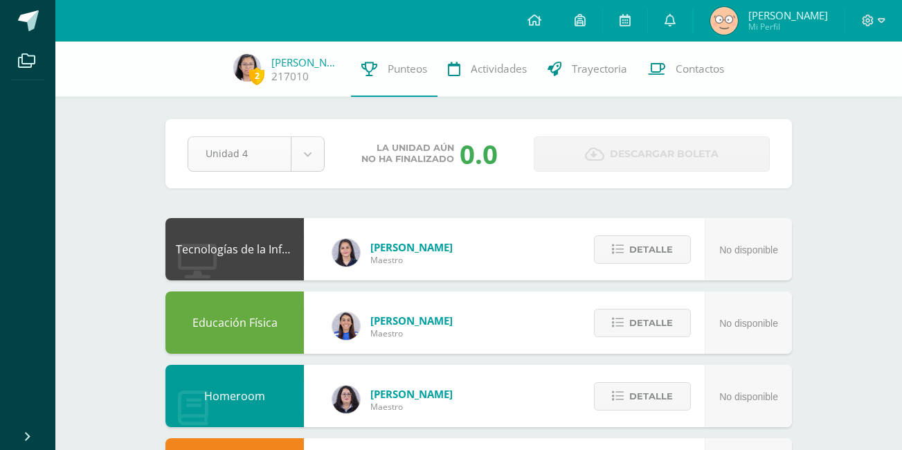
select select "Unidad 3"
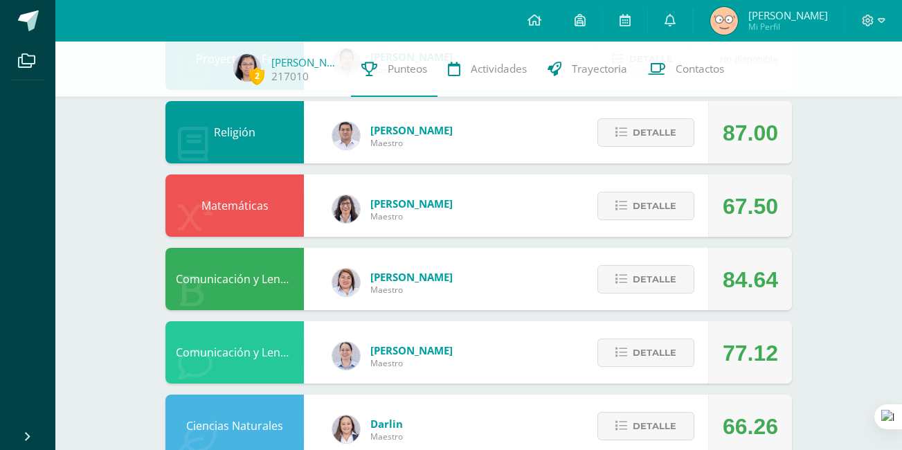
scroll to position [439, 0]
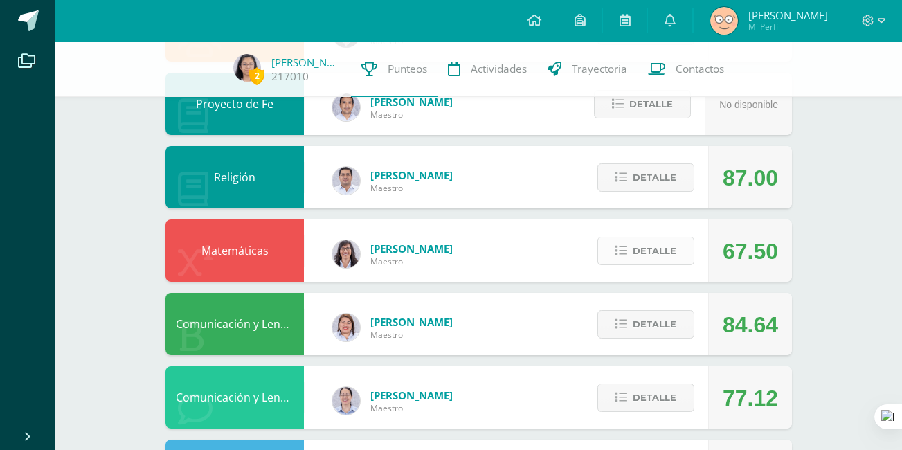
click at [643, 260] on span "Detalle" at bounding box center [655, 251] width 44 height 26
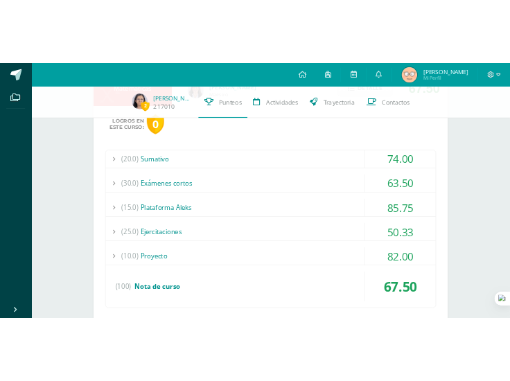
scroll to position [645, 0]
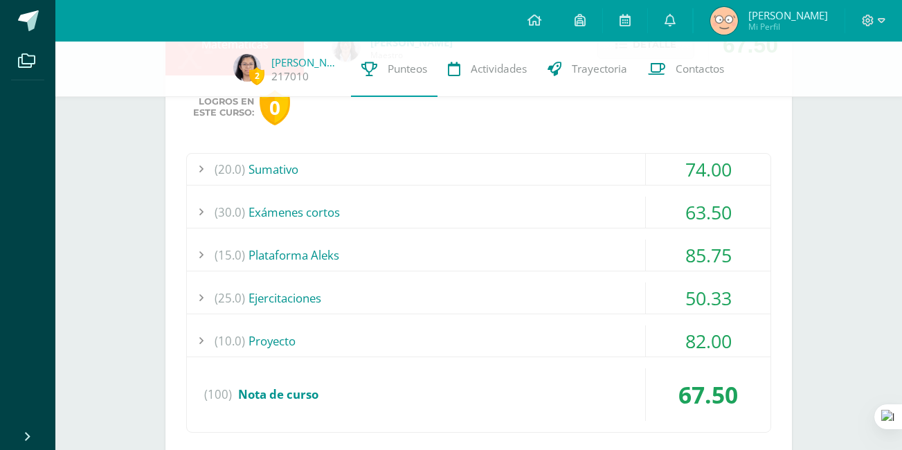
click at [494, 177] on div "(20.0) Sumativo" at bounding box center [479, 169] width 584 height 31
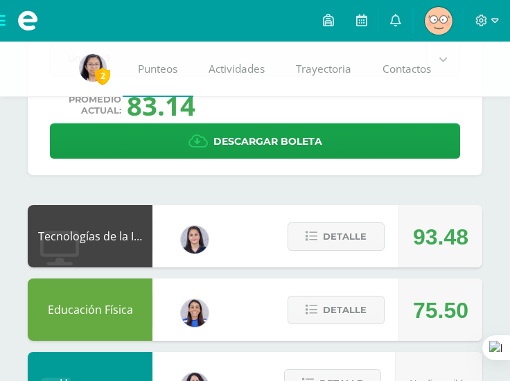
scroll to position [0, 0]
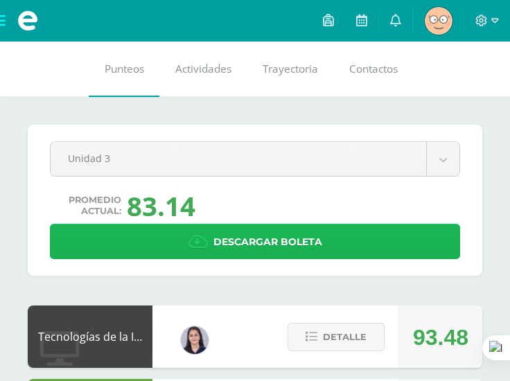
click at [305, 251] on span "Descargar boleta" at bounding box center [267, 242] width 109 height 34
